Goal: Information Seeking & Learning: Learn about a topic

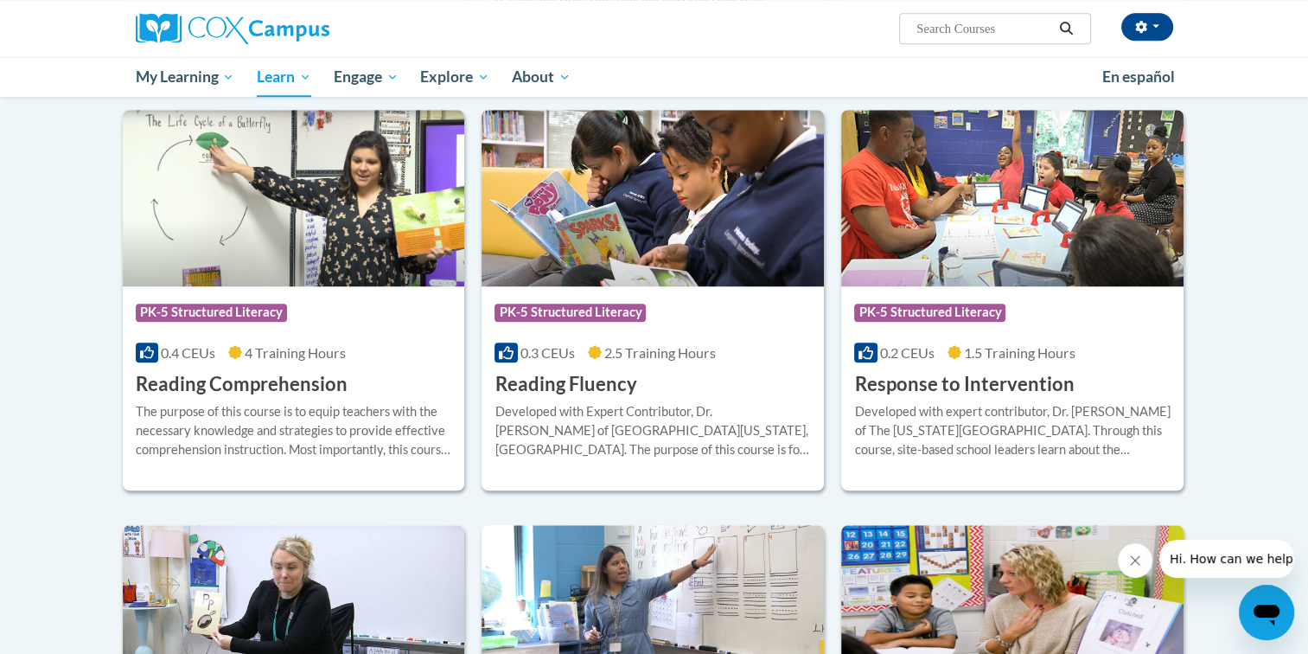
scroll to position [1470, 0]
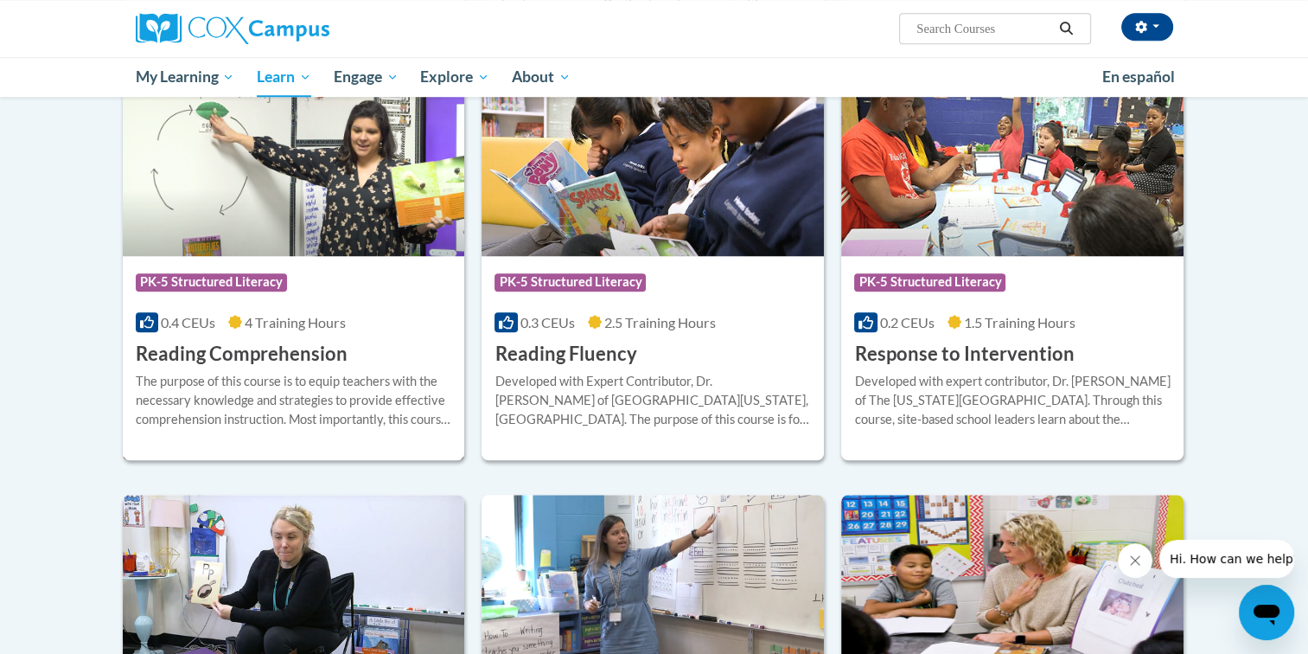
click at [277, 348] on h3 "Reading Comprehension" at bounding box center [242, 354] width 212 height 27
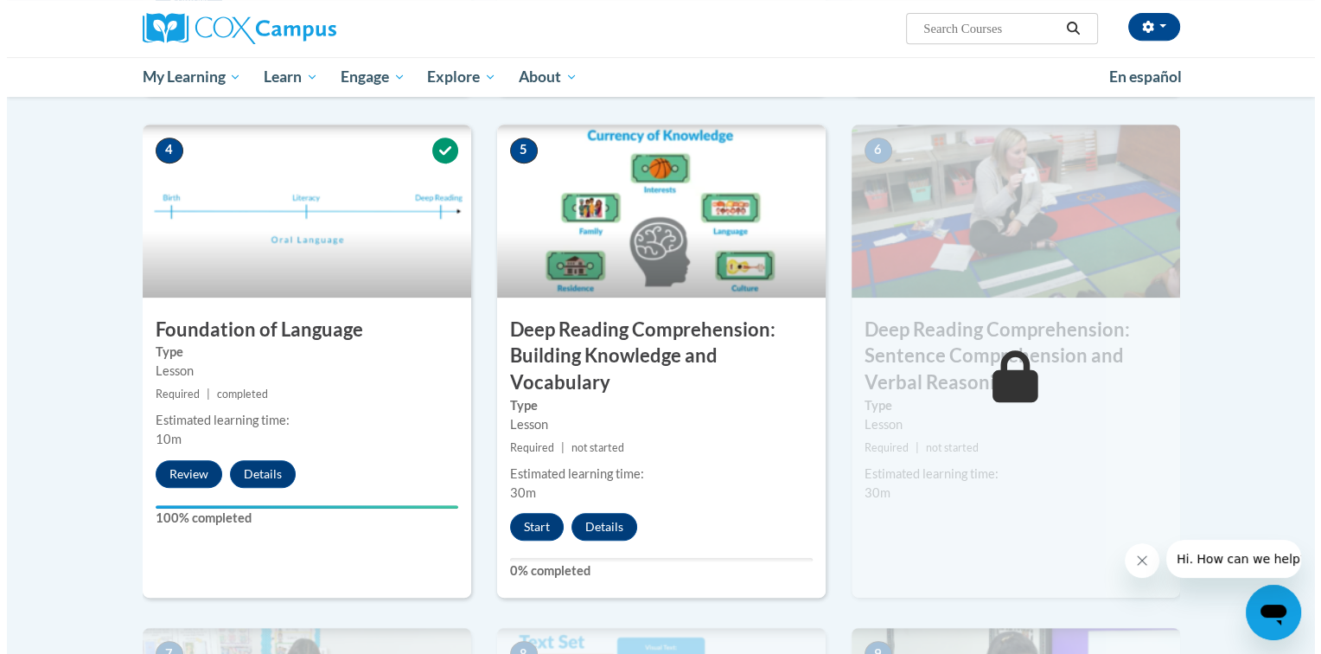
scroll to position [865, 0]
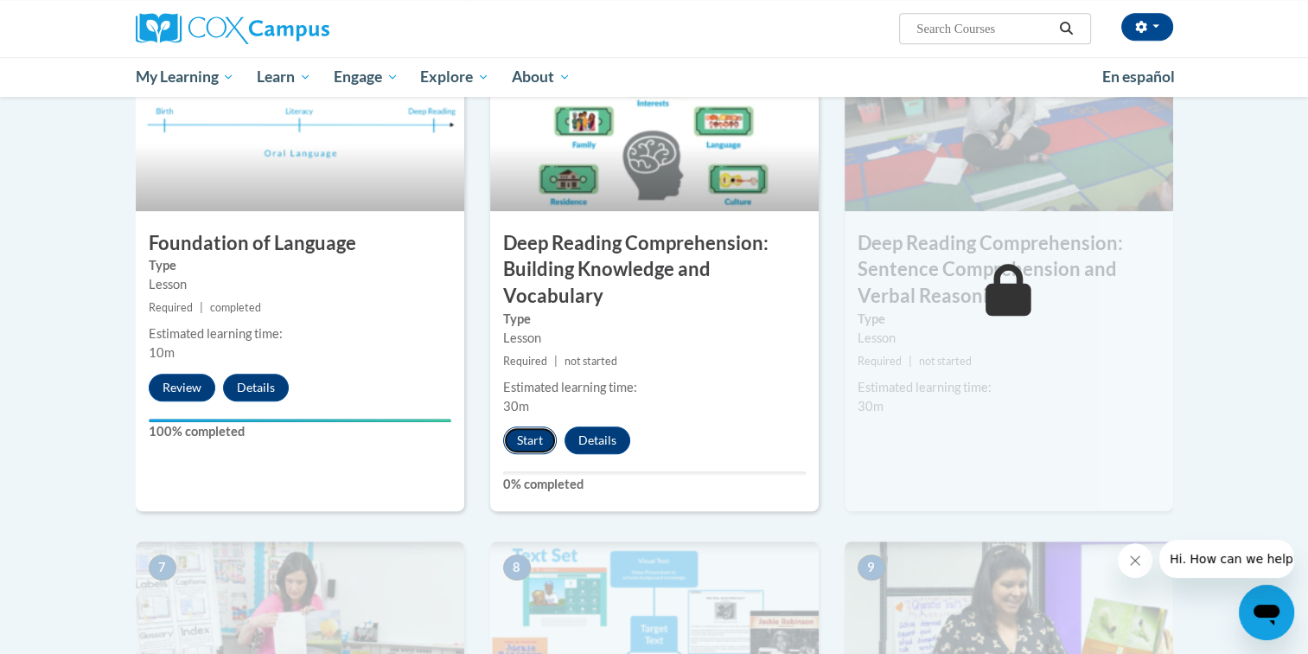
click at [536, 443] on button "Start" at bounding box center [530, 440] width 54 height 28
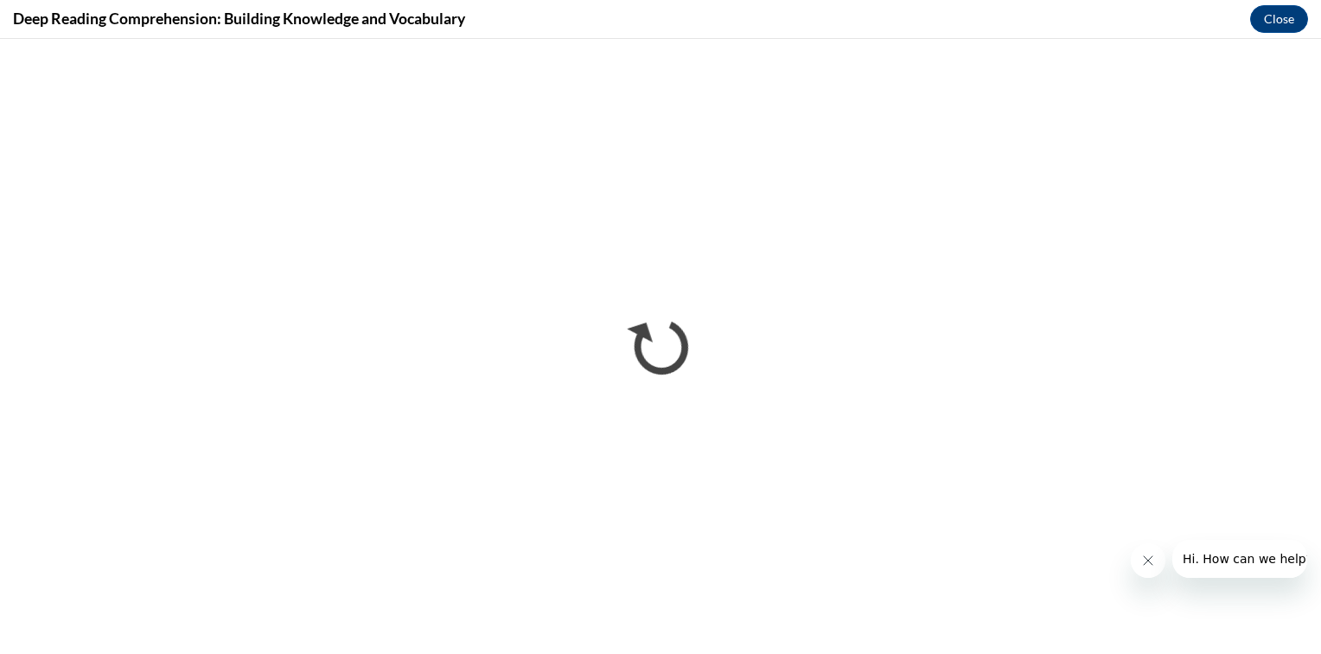
scroll to position [0, 0]
